Goal: Information Seeking & Learning: Find specific fact

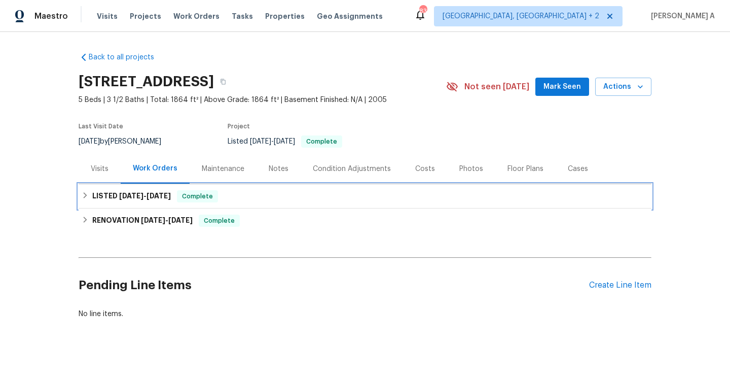
click at [194, 193] on span "Complete" at bounding box center [197, 196] width 39 height 10
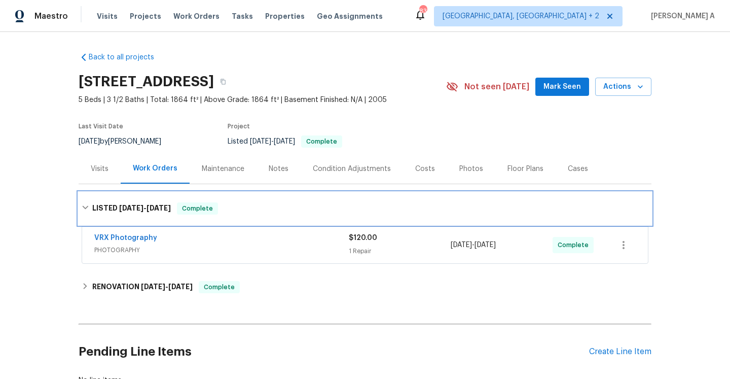
click at [195, 200] on div "LISTED 8/20/25 - 8/21/25 Complete" at bounding box center [365, 208] width 573 height 32
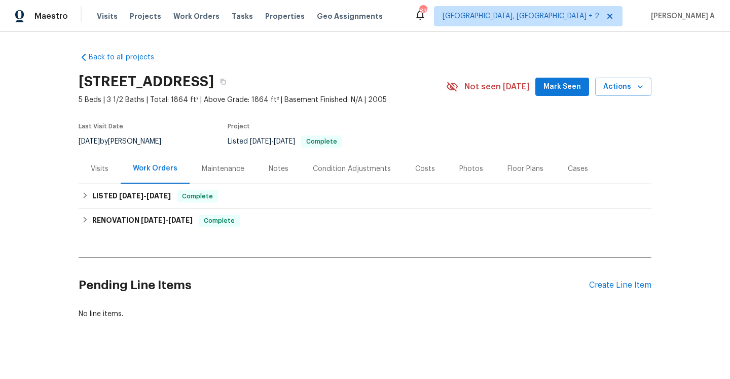
click at [102, 165] on div "Visits" at bounding box center [100, 169] width 18 height 10
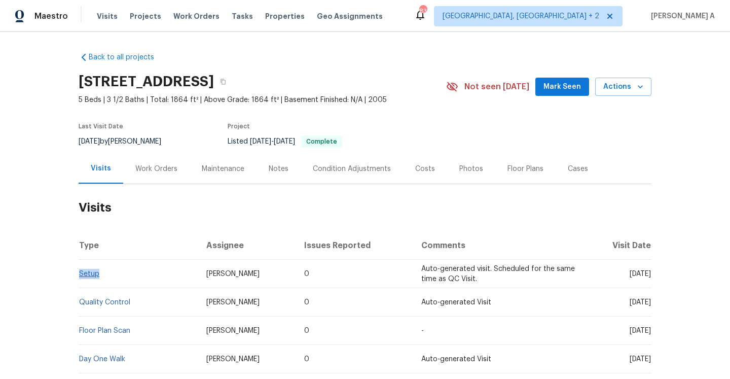
drag, startPoint x: 103, startPoint y: 278, endPoint x: 81, endPoint y: 275, distance: 21.9
click at [79, 276] on td "Setup" at bounding box center [139, 274] width 120 height 28
copy link "Setup"
click at [135, 170] on div "Work Orders" at bounding box center [156, 169] width 42 height 10
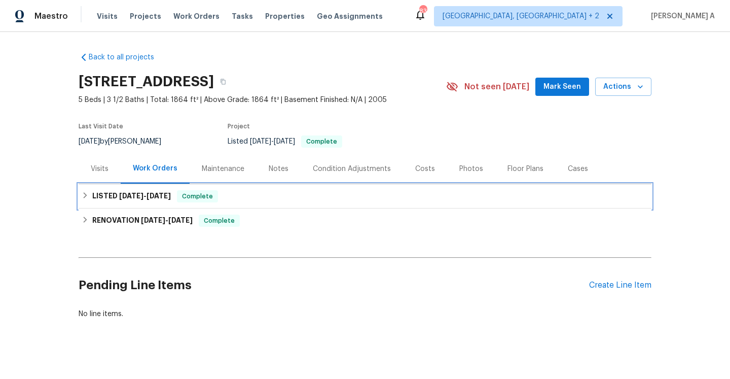
click at [144, 203] on div "LISTED 8/20/25 - 8/21/25 Complete" at bounding box center [365, 196] width 573 height 24
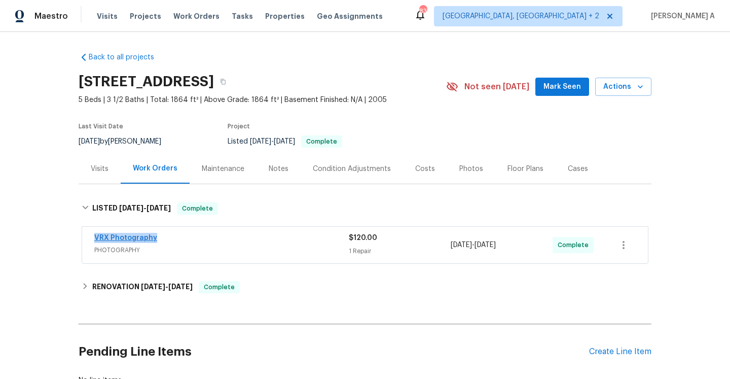
drag, startPoint x: 160, startPoint y: 240, endPoint x: 95, endPoint y: 240, distance: 64.4
click at [95, 240] on div "VRX Photography" at bounding box center [221, 239] width 254 height 12
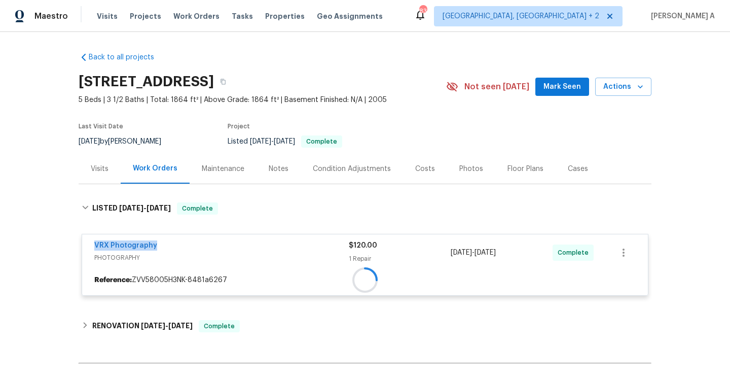
copy link "VRX Photography"
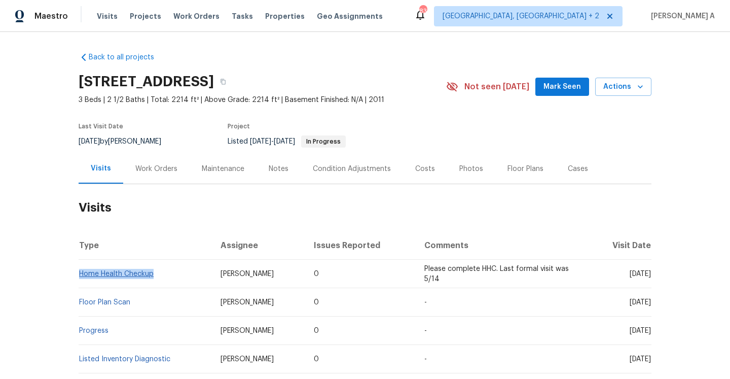
drag, startPoint x: 160, startPoint y: 275, endPoint x: 82, endPoint y: 274, distance: 78.6
click at [82, 274] on td "Home Health Checkup" at bounding box center [146, 274] width 134 height 28
copy link "Home Health Checkup"
click at [150, 162] on div "Work Orders" at bounding box center [156, 169] width 66 height 30
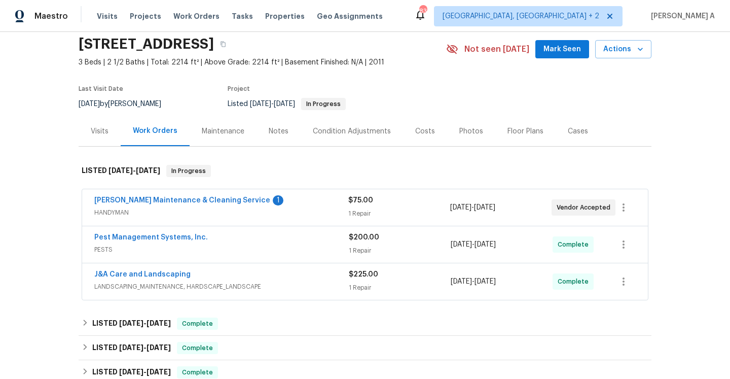
scroll to position [61, 0]
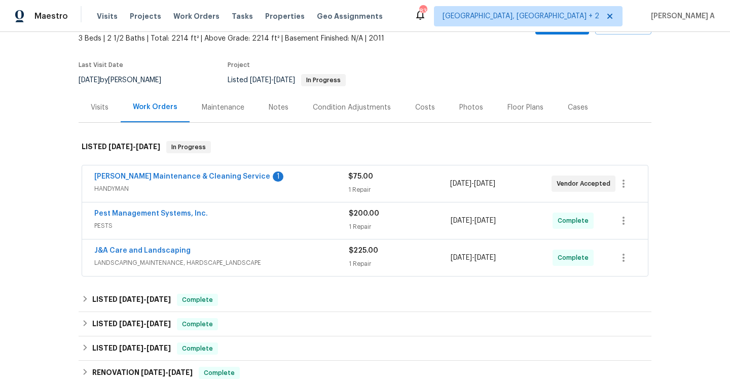
click at [276, 170] on div "[PERSON_NAME] Maintenance & Cleaning Service 1 HANDYMAN $75.00 1 Repair [DATE] …" at bounding box center [365, 183] width 566 height 36
click at [277, 175] on div "[PERSON_NAME] Maintenance & Cleaning Service 1" at bounding box center [221, 177] width 254 height 12
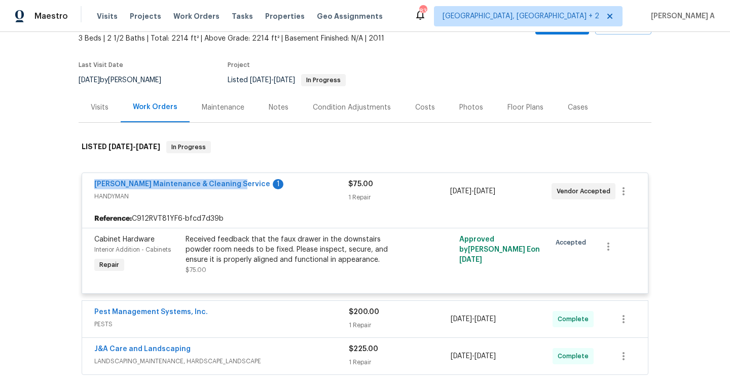
drag, startPoint x: 91, startPoint y: 185, endPoint x: 230, endPoint y: 181, distance: 138.9
click at [230, 181] on div "[PERSON_NAME] Maintenance & Cleaning Service 1 HANDYMAN $75.00 1 Repair [DATE] …" at bounding box center [365, 191] width 566 height 36
copy link "[PERSON_NAME] Maintenance & Cleaning Service"
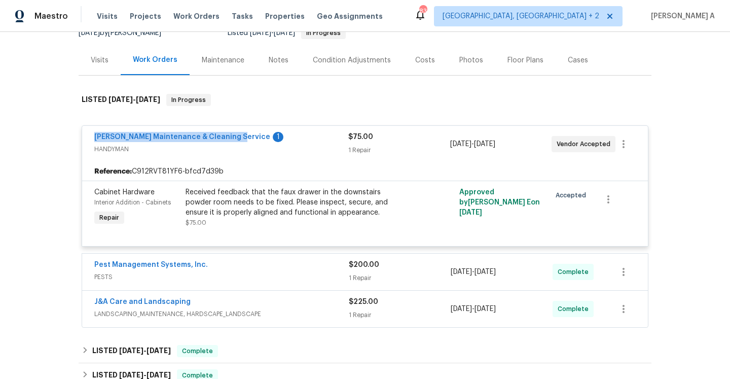
scroll to position [106, 0]
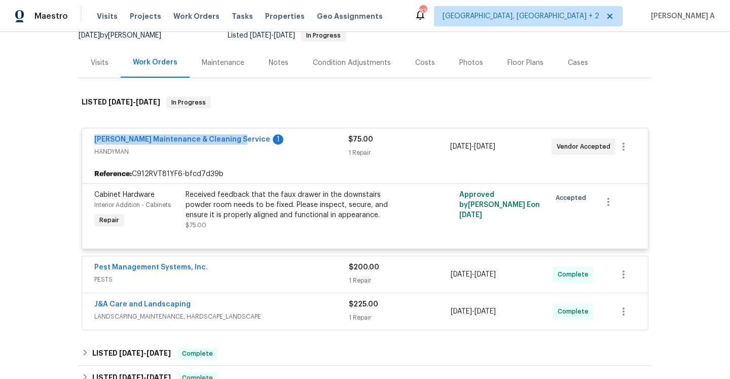
click at [100, 66] on div "Visits" at bounding box center [100, 63] width 18 height 10
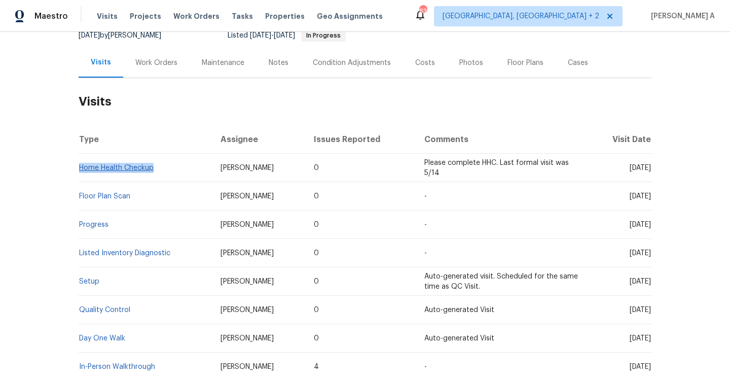
drag, startPoint x: 160, startPoint y: 171, endPoint x: 81, endPoint y: 170, distance: 79.1
click at [81, 170] on td "Home Health Checkup" at bounding box center [146, 168] width 134 height 28
copy link "Home Health Checkup"
click at [134, 172] on td "Home Health Checkup" at bounding box center [146, 168] width 134 height 28
click at [134, 168] on link "Home Health Checkup" at bounding box center [116, 167] width 75 height 7
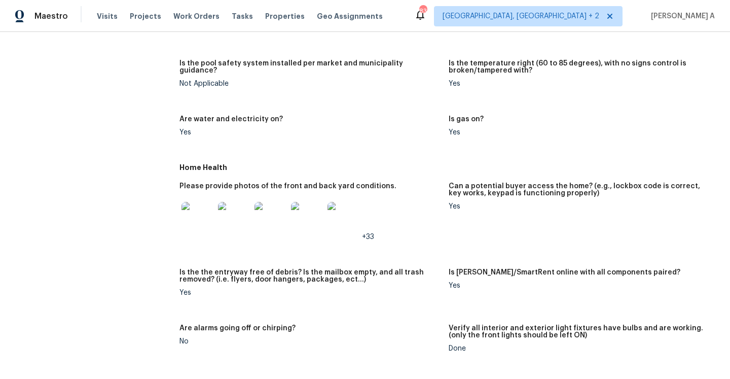
scroll to position [402, 0]
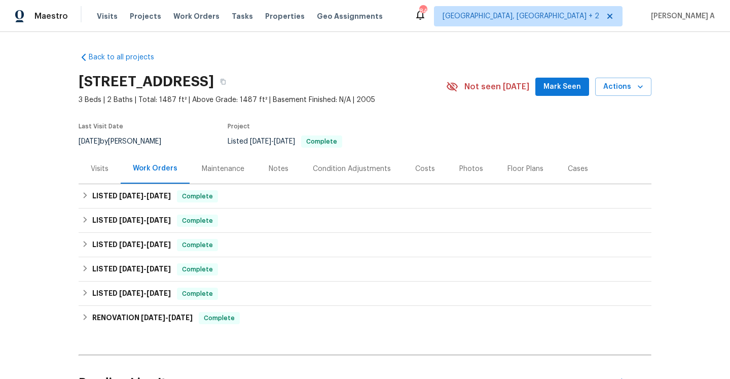
click at [106, 165] on div "Visits" at bounding box center [100, 169] width 18 height 10
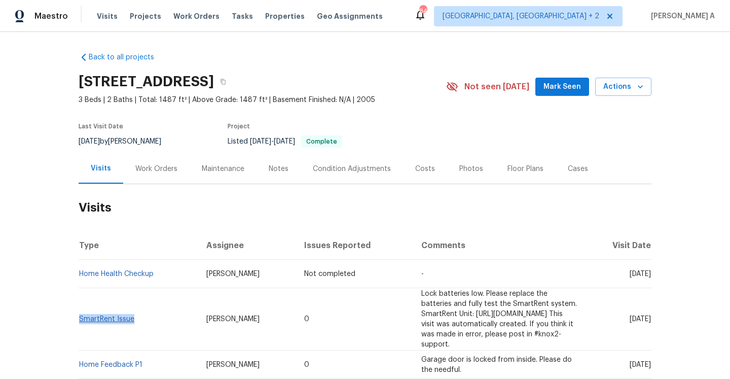
drag, startPoint x: 140, startPoint y: 316, endPoint x: 81, endPoint y: 316, distance: 59.3
click at [81, 316] on td "SmartRent Issue" at bounding box center [139, 319] width 120 height 62
copy link "SmartRent Issue"
click at [164, 176] on div "Work Orders" at bounding box center [156, 169] width 66 height 30
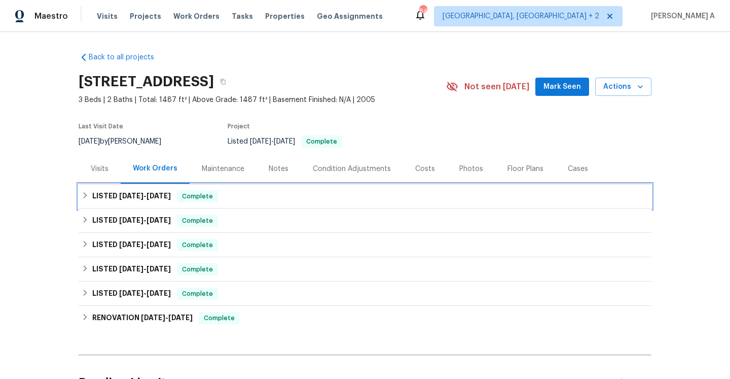
click at [166, 194] on span "[DATE]" at bounding box center [158, 195] width 24 height 7
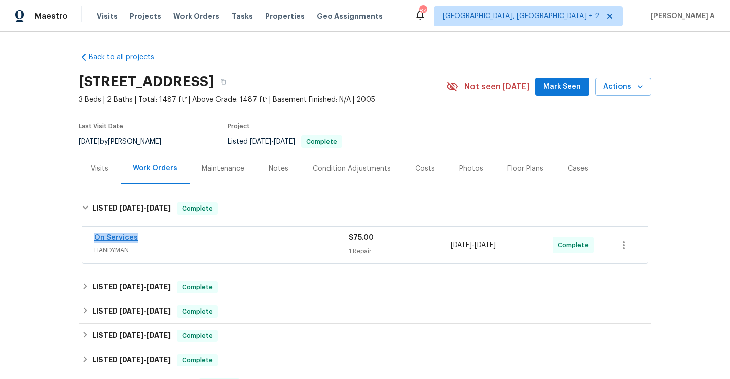
drag, startPoint x: 144, startPoint y: 236, endPoint x: 96, endPoint y: 238, distance: 47.7
click at [96, 238] on div "On Services" at bounding box center [221, 239] width 254 height 12
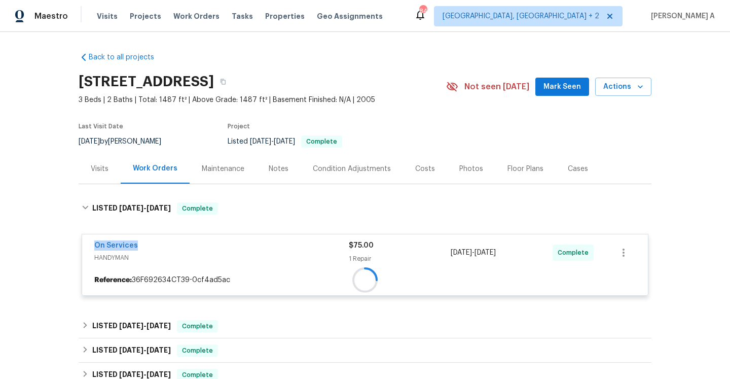
copy link "On Services"
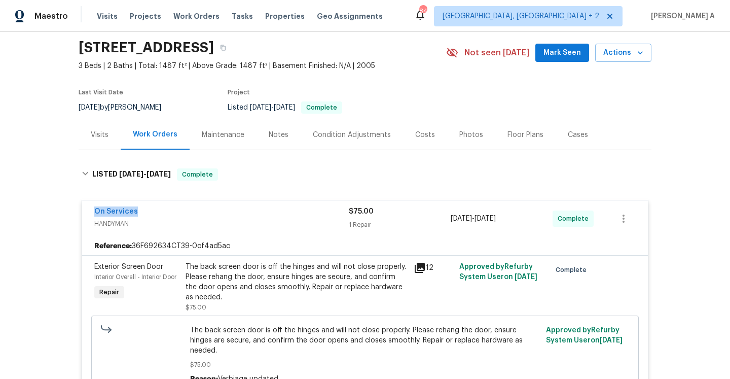
scroll to position [40, 0]
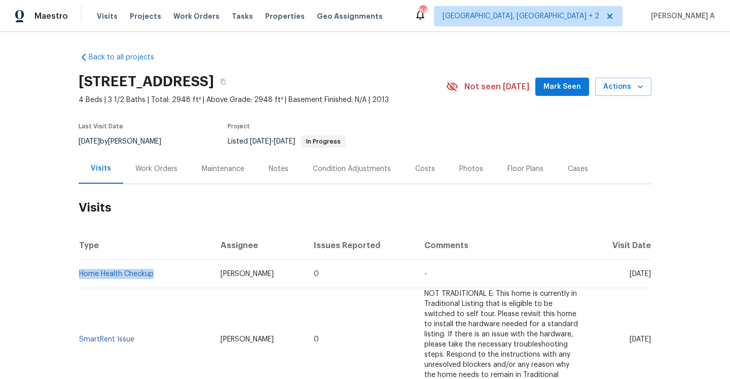
drag, startPoint x: 159, startPoint y: 278, endPoint x: 80, endPoint y: 278, distance: 79.1
click at [80, 278] on td "Home Health Checkup" at bounding box center [146, 274] width 134 height 28
copy link "Home Health Checkup"
click at [150, 169] on div "Work Orders" at bounding box center [156, 169] width 42 height 10
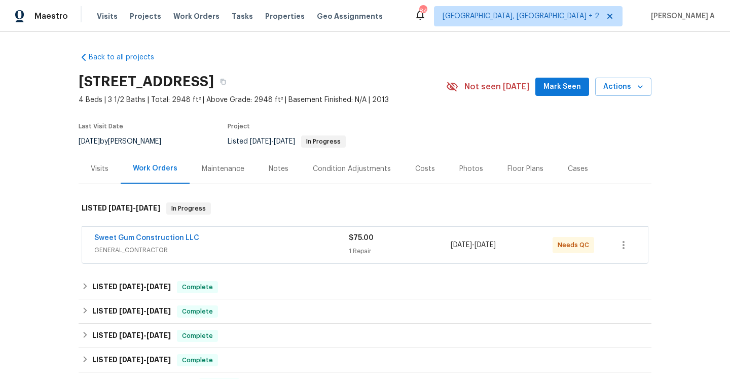
click at [217, 253] on span "GENERAL_CONTRACTOR" at bounding box center [221, 250] width 254 height 10
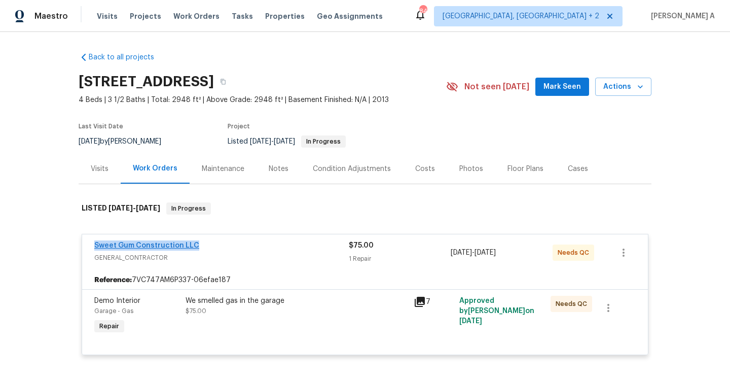
drag, startPoint x: 206, startPoint y: 247, endPoint x: 95, endPoint y: 248, distance: 111.5
click at [94, 248] on div "Sweet Gum Construction LLC" at bounding box center [221, 246] width 254 height 12
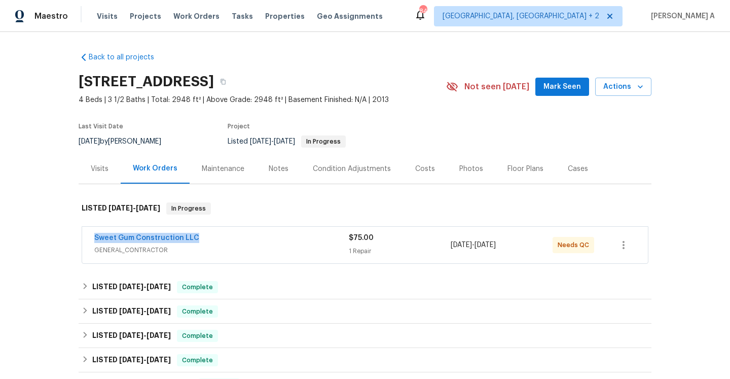
copy link "Sweet Gum Construction LLC"
